Goal: Task Accomplishment & Management: Use online tool/utility

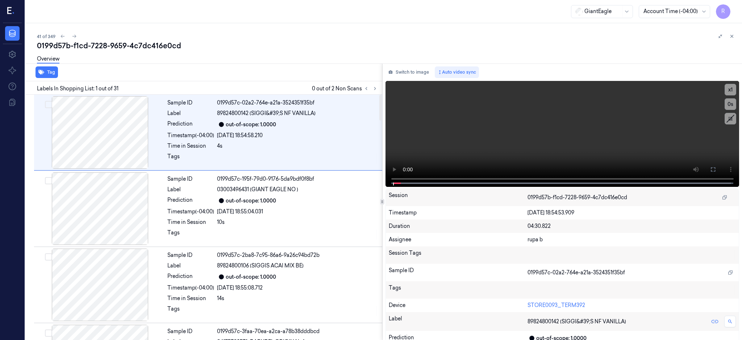
click at [379, 91] on div at bounding box center [370, 88] width 17 height 9
click at [378, 88] on icon at bounding box center [375, 88] width 5 height 5
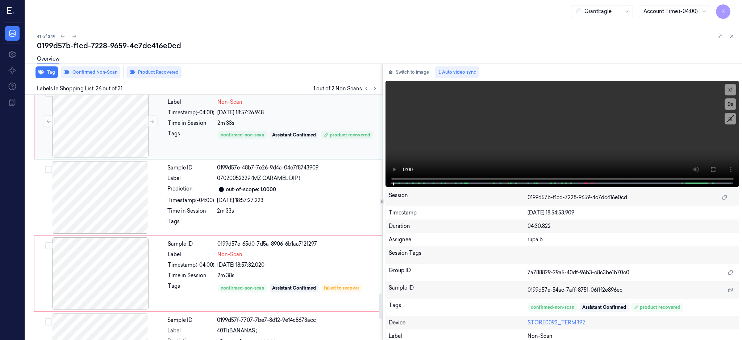
scroll to position [1964, 0]
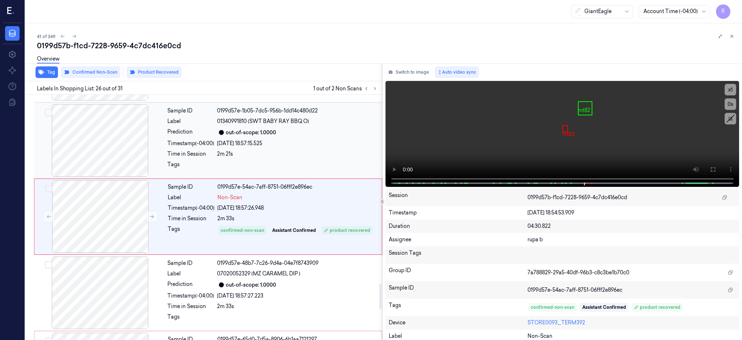
click at [103, 156] on div at bounding box center [100, 140] width 129 height 72
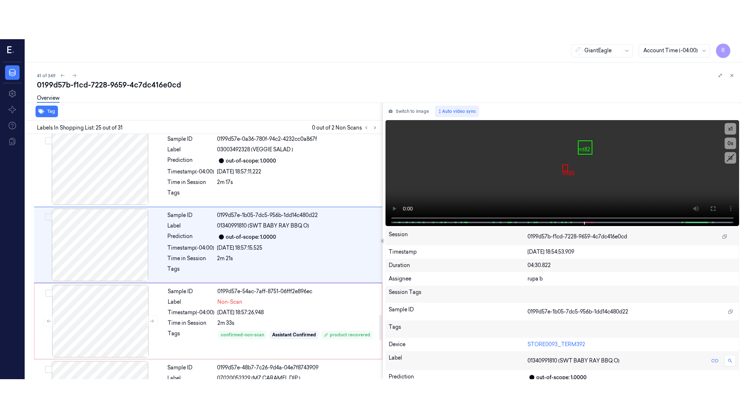
scroll to position [1743, 0]
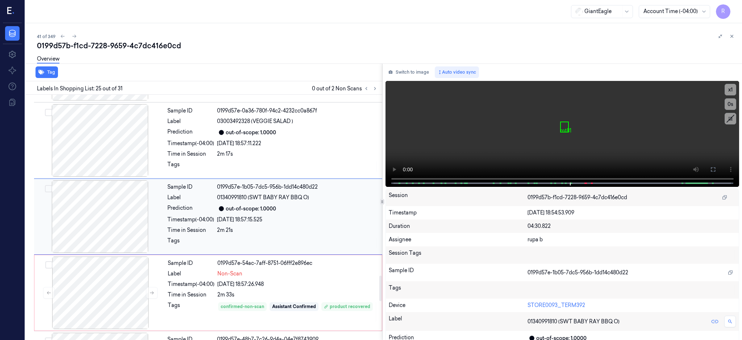
click at [104, 196] on div at bounding box center [100, 216] width 129 height 72
click at [716, 167] on icon at bounding box center [713, 169] width 6 height 6
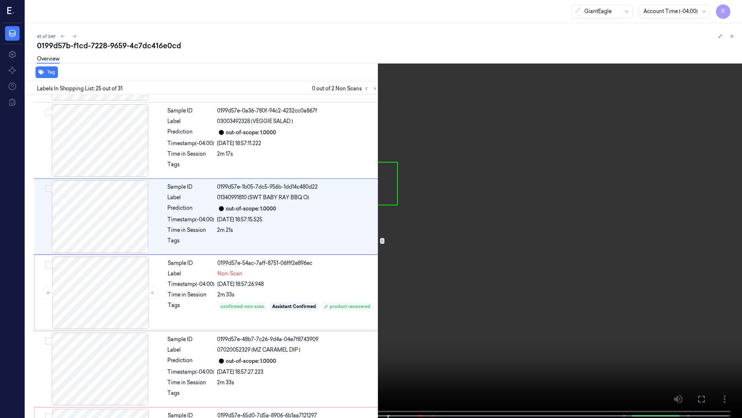
click at [489, 203] on video at bounding box center [371, 209] width 742 height 419
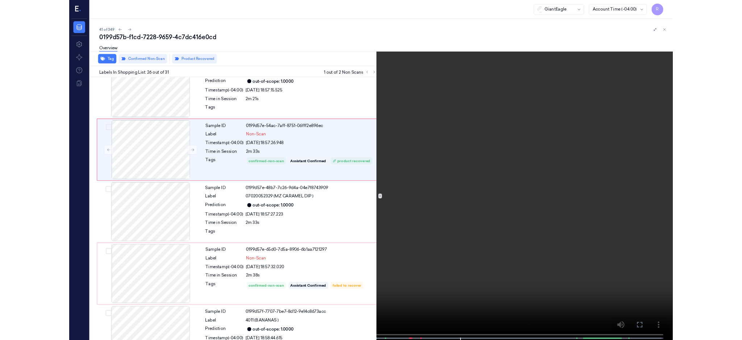
scroll to position [1780, 0]
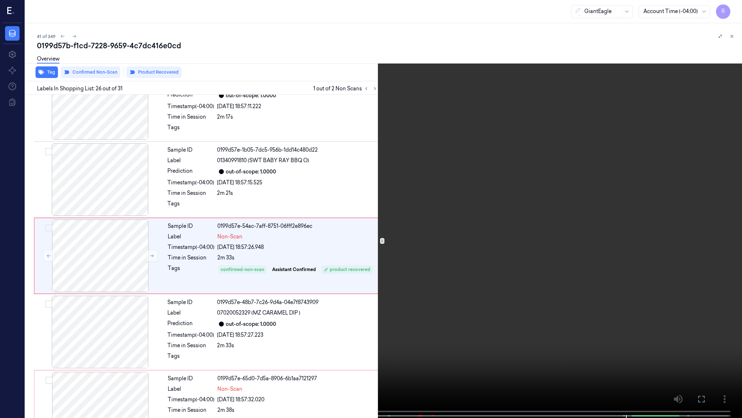
click at [598, 288] on video at bounding box center [371, 209] width 742 height 419
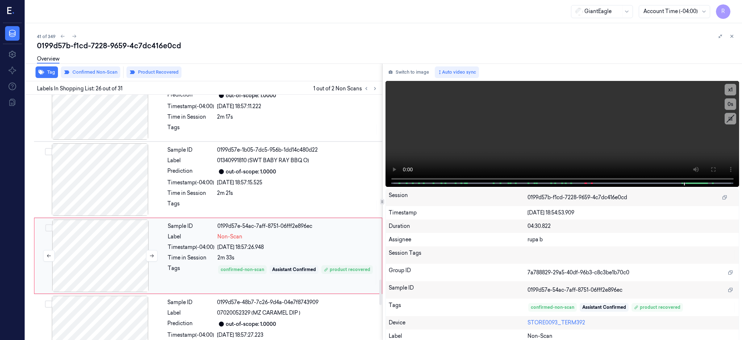
click at [107, 244] on div at bounding box center [100, 255] width 129 height 72
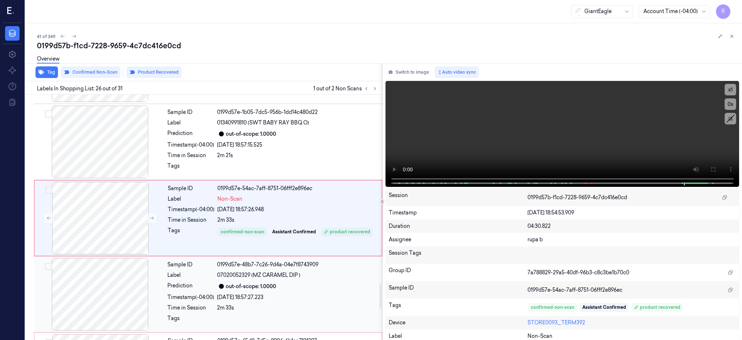
scroll to position [1819, 0]
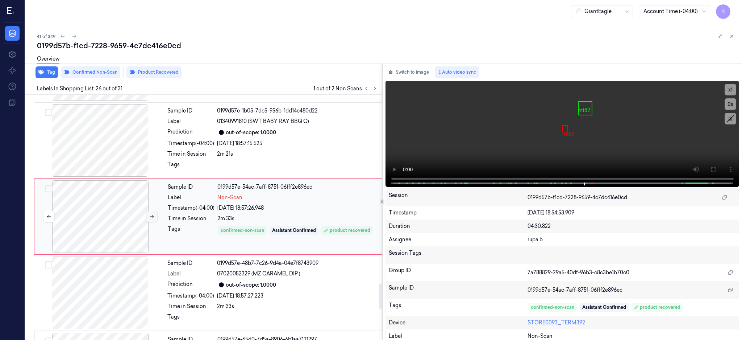
click at [148, 214] on button at bounding box center [152, 217] width 12 height 12
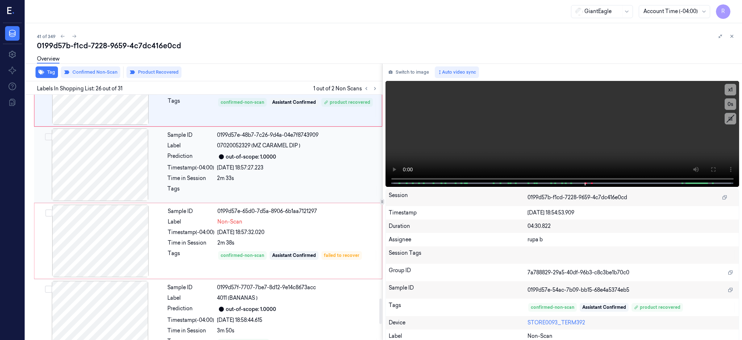
scroll to position [1964, 0]
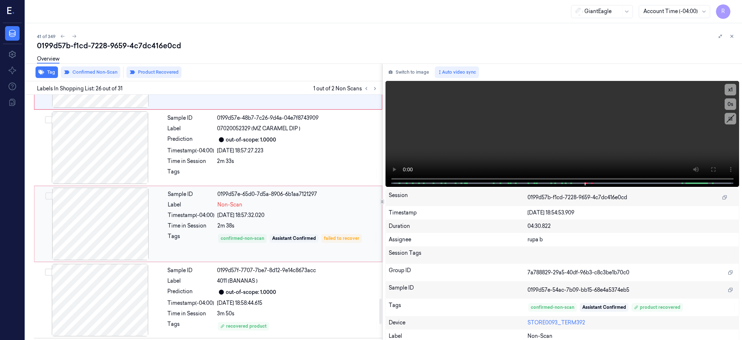
click at [92, 225] on div at bounding box center [100, 223] width 129 height 72
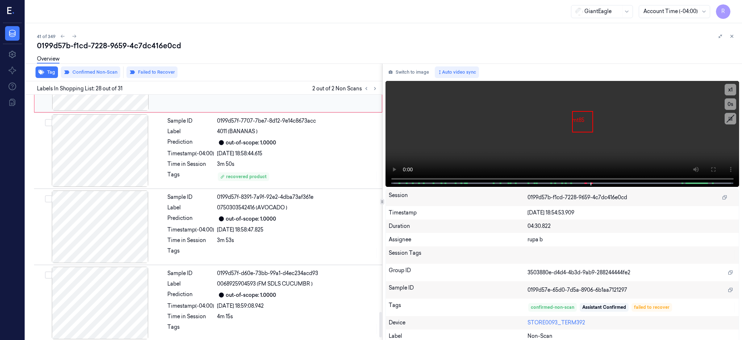
scroll to position [2117, 0]
